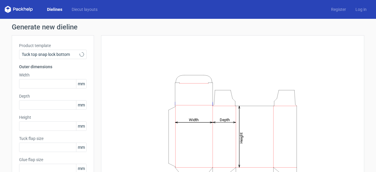
type input "15"
type input "10"
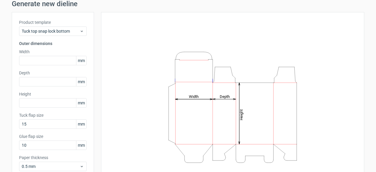
scroll to position [27, 0]
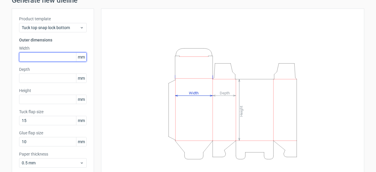
click at [45, 56] on input "text" at bounding box center [53, 56] width 68 height 9
type input "210"
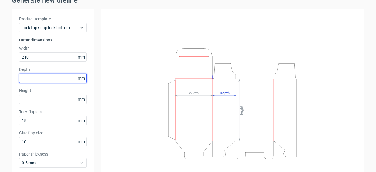
click at [49, 76] on input "text" at bounding box center [53, 77] width 68 height 9
type input "40"
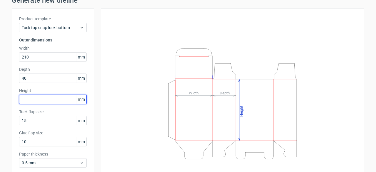
click at [37, 102] on input "text" at bounding box center [53, 99] width 68 height 9
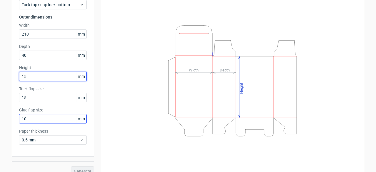
type input "15"
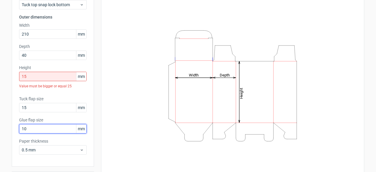
click at [48, 121] on div "Glue flap size 10 mm" at bounding box center [53, 125] width 68 height 16
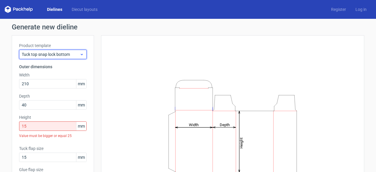
click at [51, 54] on span "Tuck top snap lock bottom" at bounding box center [51, 54] width 58 height 6
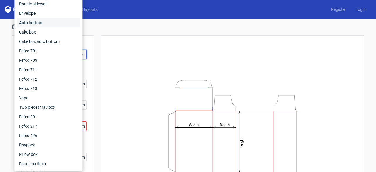
click at [37, 20] on div "Auto bottom" at bounding box center [48, 22] width 63 height 9
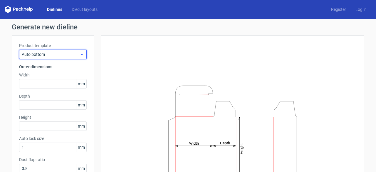
click at [58, 52] on span "Auto bottom" at bounding box center [51, 54] width 58 height 6
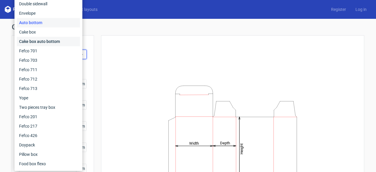
click at [39, 44] on div "Cake box auto bottom" at bounding box center [48, 41] width 63 height 9
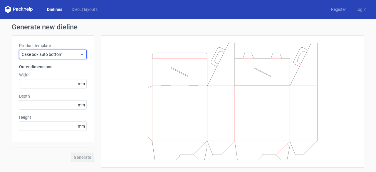
click at [58, 55] on span "Cake box auto bottom" at bounding box center [51, 54] width 58 height 6
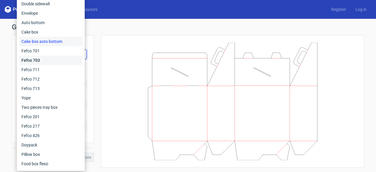
click at [44, 58] on div "Fefco 703" at bounding box center [50, 60] width 63 height 9
